Goal: Task Accomplishment & Management: Use online tool/utility

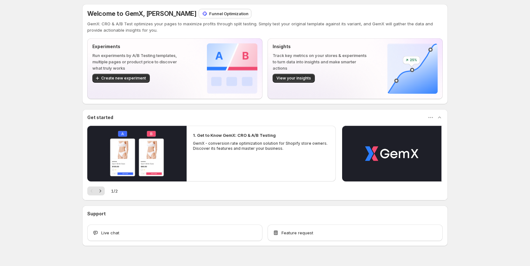
scroll to position [16, 0]
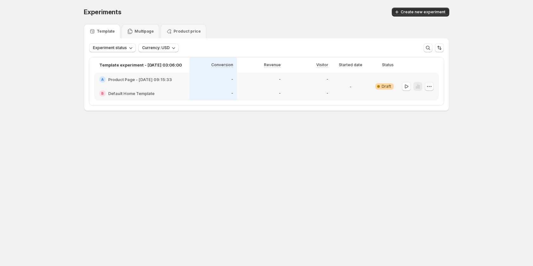
click at [430, 88] on icon "button" at bounding box center [429, 86] width 6 height 6
click at [419, 97] on span "Edit" at bounding box center [434, 99] width 46 height 6
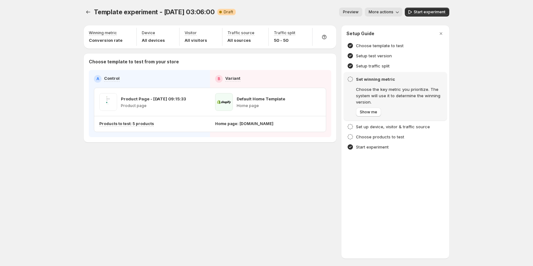
click at [361, 12] on button "Preview" at bounding box center [350, 12] width 23 height 9
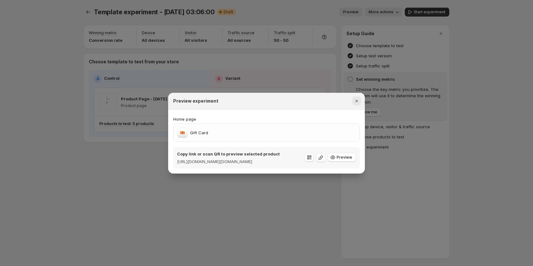
click at [357, 98] on icon "Close" at bounding box center [356, 101] width 6 height 6
